Goal: Find specific page/section: Find specific page/section

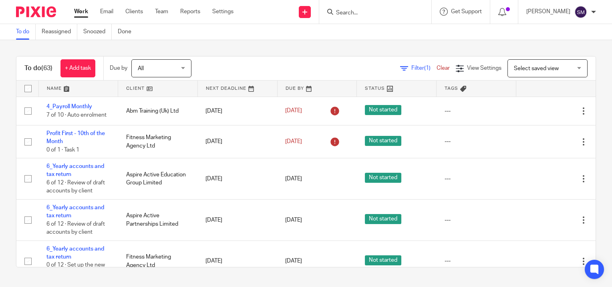
click at [383, 14] on input "Search" at bounding box center [371, 13] width 72 height 7
type input "max sec"
click button "submit" at bounding box center [0, 0] width 0 height 0
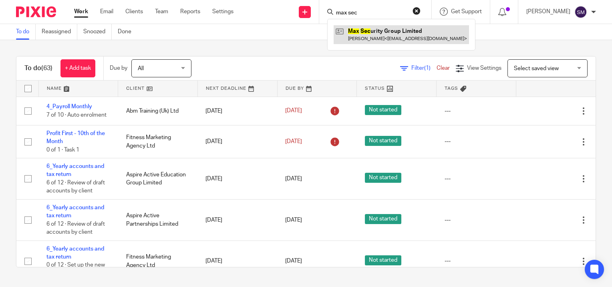
click at [373, 30] on link at bounding box center [400, 34] width 135 height 18
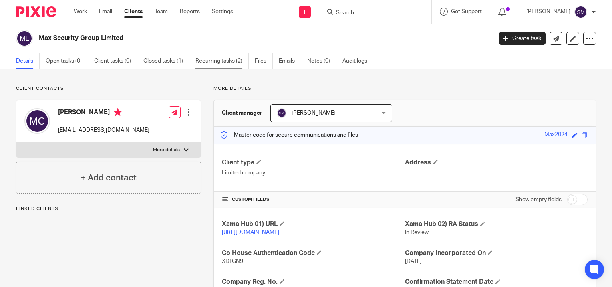
click at [227, 56] on link "Recurring tasks (2)" at bounding box center [221, 61] width 53 height 16
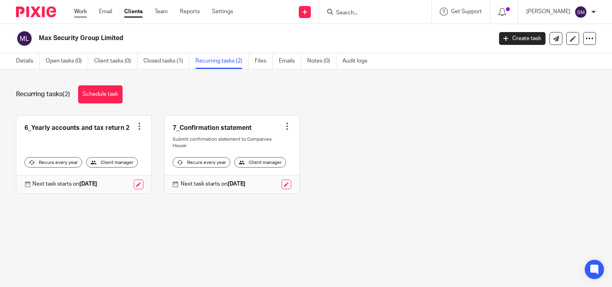
click at [85, 10] on link "Work" at bounding box center [80, 12] width 13 height 8
